Goal: Find contact information: Find contact information

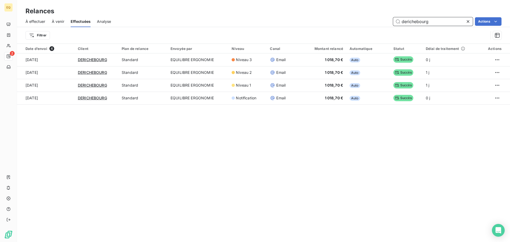
drag, startPoint x: 436, startPoint y: 23, endPoint x: 384, endPoint y: 18, distance: 52.9
click at [384, 18] on div "derichebourg Actions" at bounding box center [309, 21] width 384 height 9
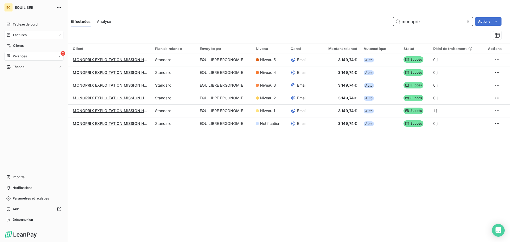
type input "monoprix"
click at [24, 34] on span "Factures" at bounding box center [20, 35] width 14 height 5
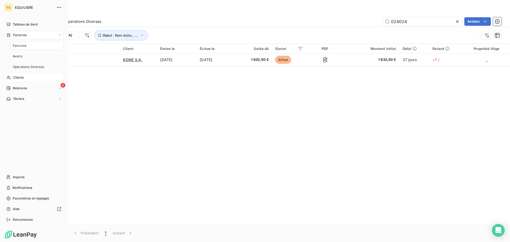
click at [21, 76] on span "Clients" at bounding box center [18, 77] width 11 height 5
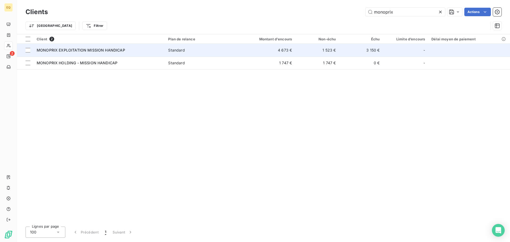
type input "monoprix"
click at [119, 49] on span "MONOPRIX EXPLOITATION MISSION HANDICAP" at bounding box center [81, 50] width 89 height 5
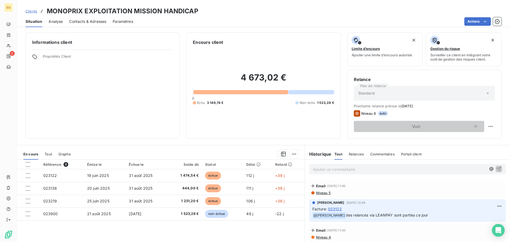
click at [88, 21] on span "Contacts & Adresses" at bounding box center [87, 21] width 37 height 5
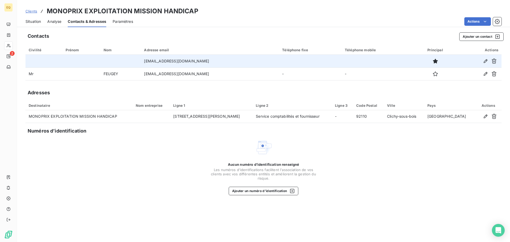
drag, startPoint x: 210, startPoint y: 61, endPoint x: 145, endPoint y: 61, distance: 65.7
click at [145, 61] on td "[EMAIL_ADDRESS][DOMAIN_NAME]" at bounding box center [210, 61] width 138 height 13
copy td "[EMAIL_ADDRESS][DOMAIN_NAME]"
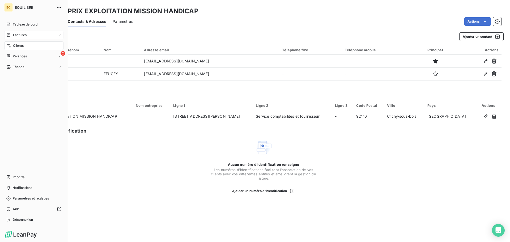
click at [19, 35] on span "Factures" at bounding box center [20, 35] width 14 height 5
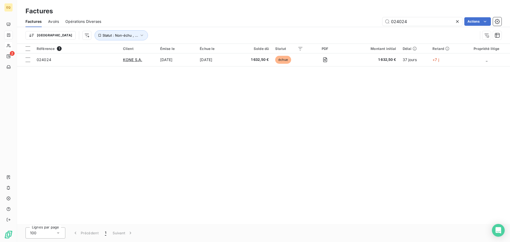
drag, startPoint x: 411, startPoint y: 22, endPoint x: 379, endPoint y: 21, distance: 32.2
click at [380, 21] on div "024024 Actions" at bounding box center [305, 21] width 394 height 9
type input "023859"
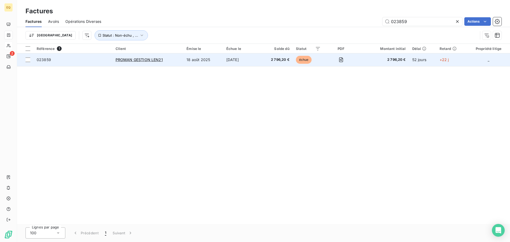
click at [96, 61] on span "023859" at bounding box center [73, 59] width 73 height 5
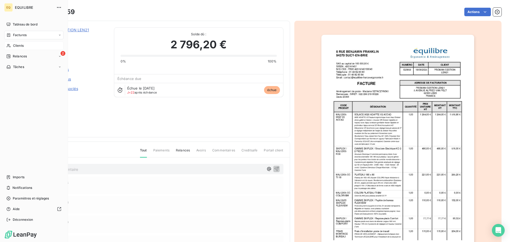
click at [20, 43] on div "Clients" at bounding box center [33, 45] width 59 height 9
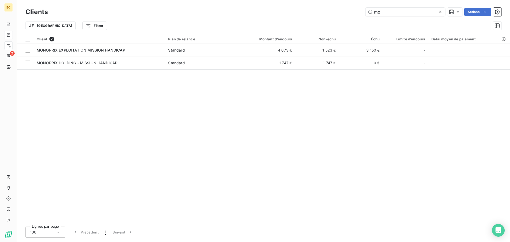
type input "m"
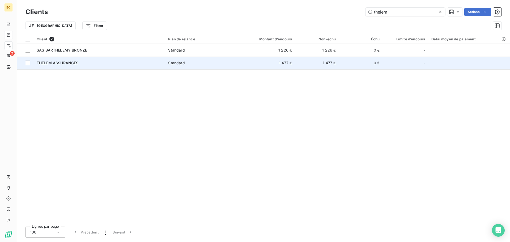
type input "thelem"
click at [108, 62] on div "THELEM ASSURANCES" at bounding box center [99, 62] width 125 height 5
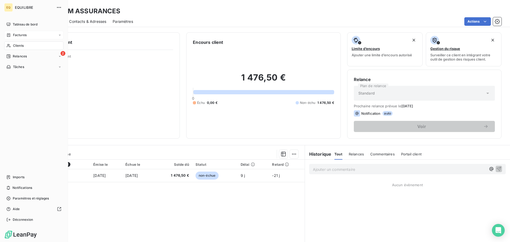
click at [19, 33] on span "Factures" at bounding box center [20, 35] width 14 height 5
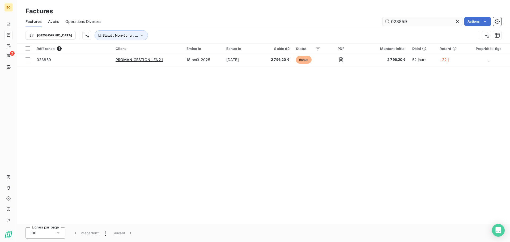
drag, startPoint x: 414, startPoint y: 21, endPoint x: 388, endPoint y: 21, distance: 26.1
click at [388, 21] on input "023859" at bounding box center [423, 21] width 80 height 9
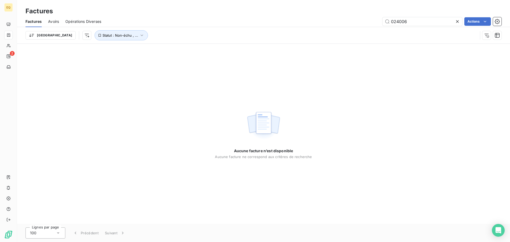
type input "024006"
